Goal: Find specific page/section

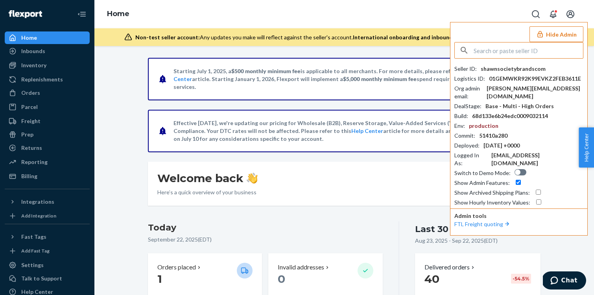
click at [535, 55] on input "text" at bounding box center [528, 51] width 109 height 16
paste input "joepostmodacom"
type input "joepostmodacom"
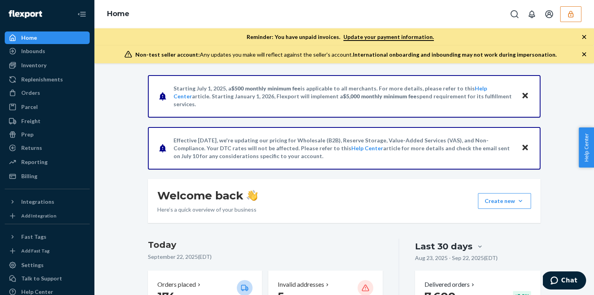
click at [572, 17] on icon "button" at bounding box center [570, 14] width 5 height 7
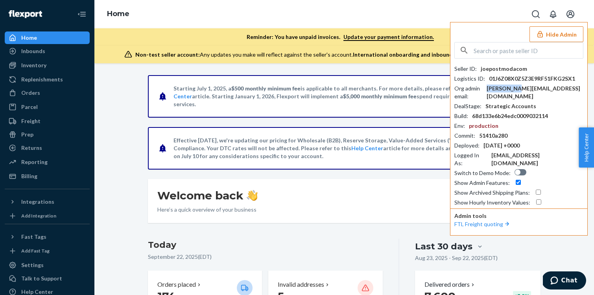
click at [529, 91] on div "[PERSON_NAME][EMAIL_ADDRESS][DOMAIN_NAME]" at bounding box center [535, 93] width 97 height 16
